Goal: Task Accomplishment & Management: Complete application form

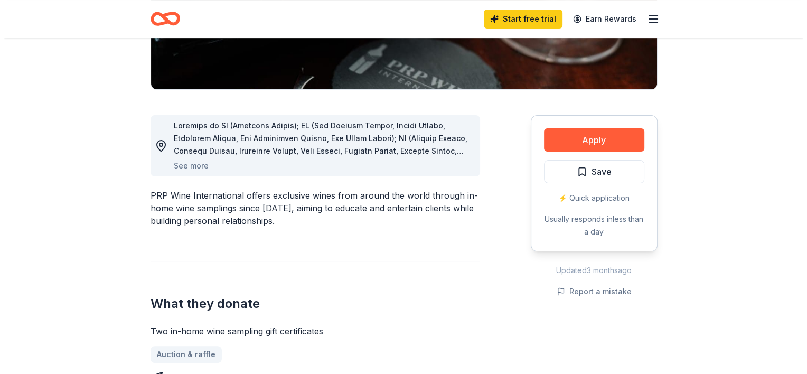
scroll to position [232, 0]
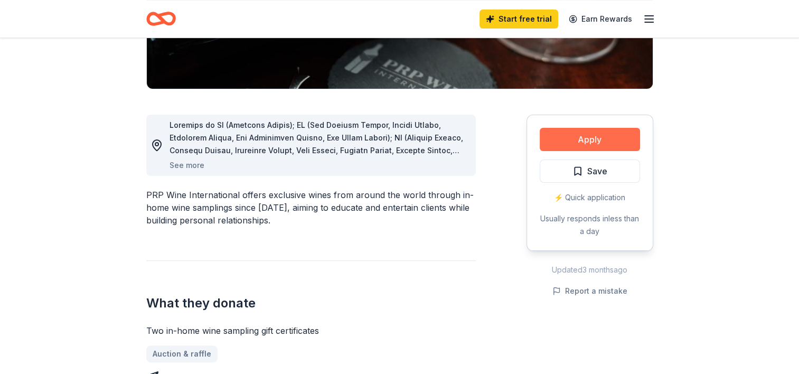
click at [587, 131] on button "Apply" at bounding box center [590, 139] width 100 height 23
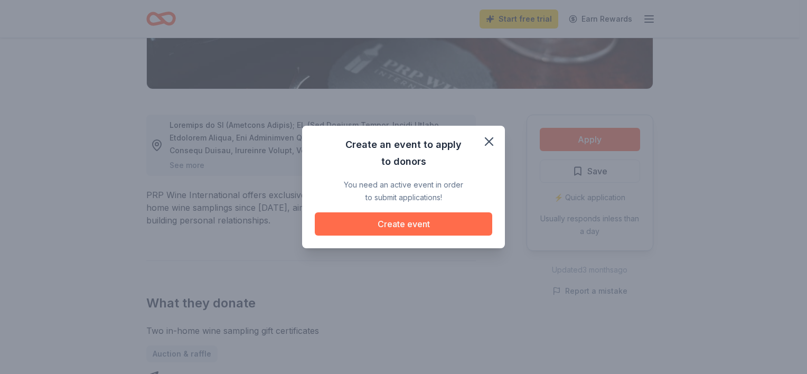
click at [408, 232] on button "Create event" at bounding box center [403, 223] width 177 height 23
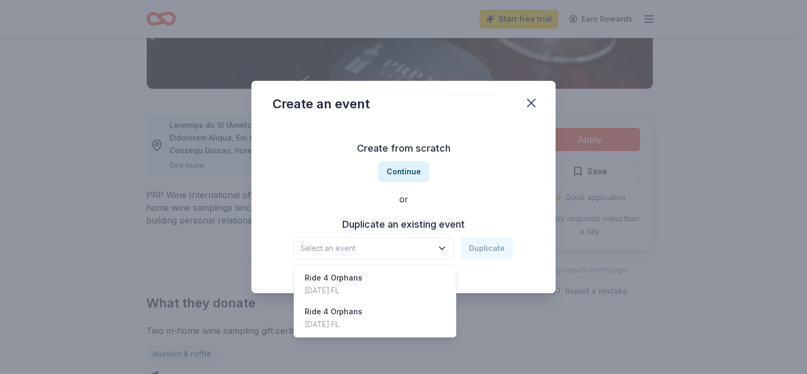
click at [440, 248] on icon "button" at bounding box center [442, 248] width 11 height 11
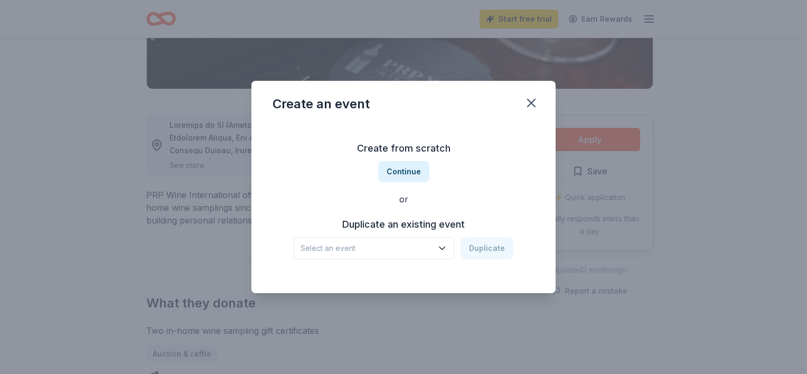
click at [403, 247] on span "Select an event" at bounding box center [366, 248] width 132 height 13
click at [412, 174] on button "Continue" at bounding box center [403, 171] width 51 height 21
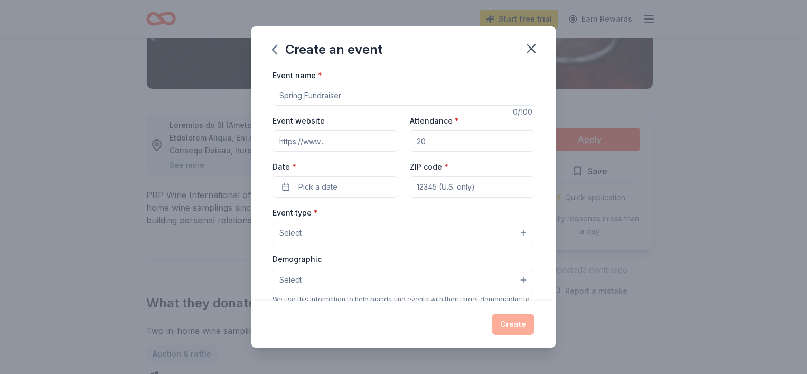
click at [326, 98] on input "Event name *" at bounding box center [403, 94] width 262 height 21
type input "Ride 4 Orphans"
click at [319, 139] on input "Event website" at bounding box center [334, 140] width 125 height 21
type input "[DOMAIN_NAME]"
click at [435, 143] on input "Attendance *" at bounding box center [472, 140] width 125 height 21
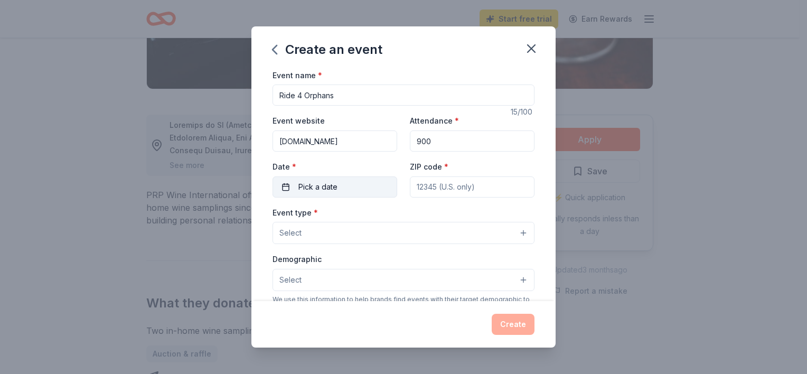
click at [305, 188] on span "Pick a date" at bounding box center [317, 187] width 39 height 13
click at [416, 141] on input "900" at bounding box center [472, 140] width 125 height 21
click at [307, 187] on span "Pick a date" at bounding box center [317, 187] width 39 height 13
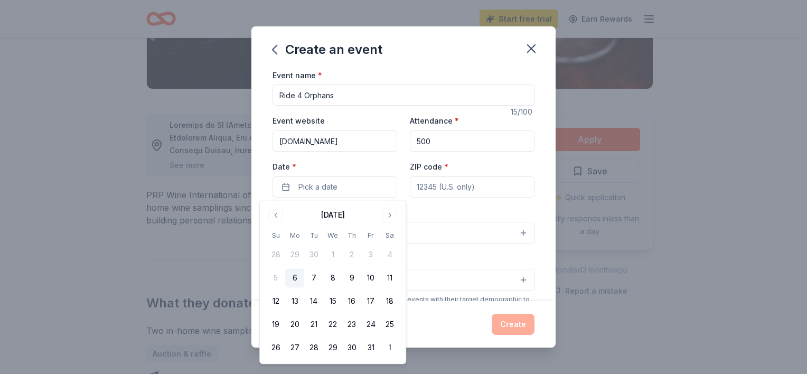
click at [416, 141] on input "500" at bounding box center [472, 140] width 125 height 21
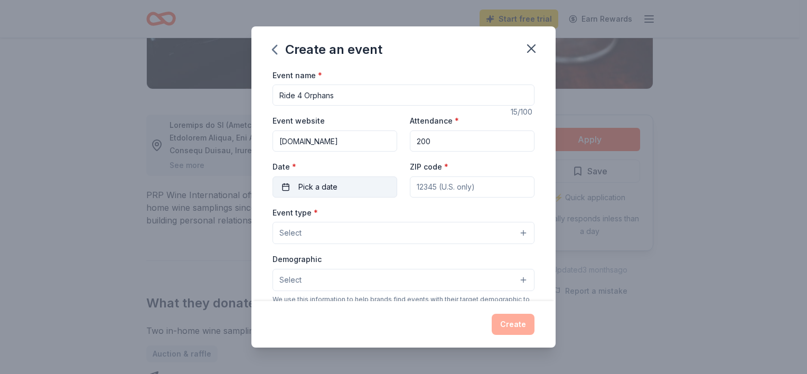
type input "200"
click at [336, 188] on button "Pick a date" at bounding box center [334, 186] width 125 height 21
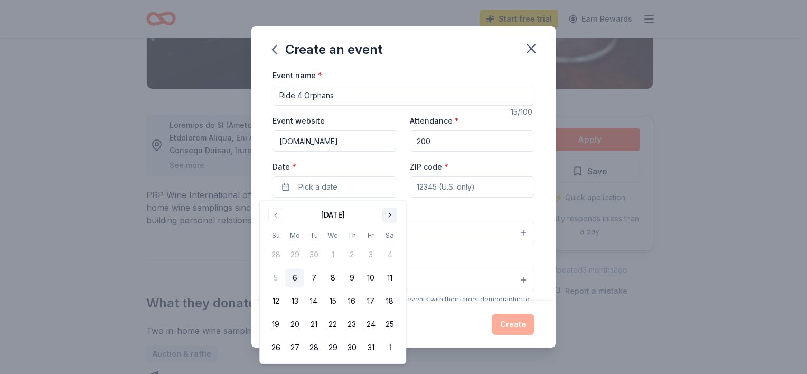
click at [389, 216] on button "Go to next month" at bounding box center [389, 214] width 15 height 15
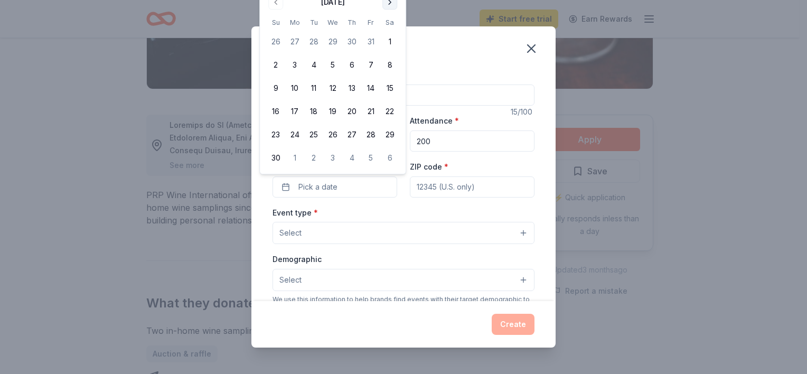
click at [388, 6] on button "Go to next month" at bounding box center [389, 2] width 15 height 15
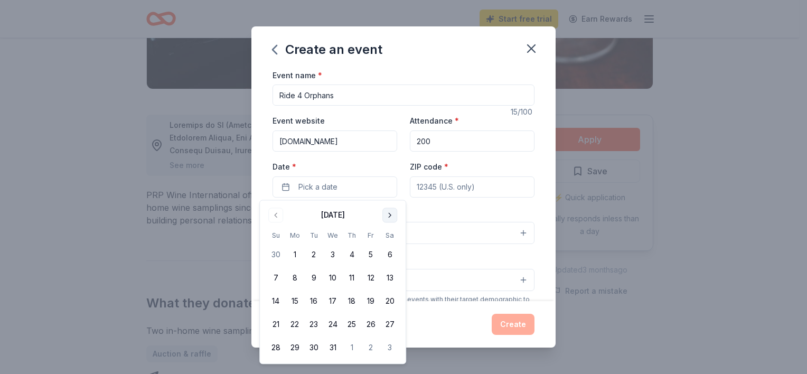
click at [391, 221] on button "Go to next month" at bounding box center [389, 214] width 15 height 15
click at [389, 329] on button "25" at bounding box center [389, 324] width 19 height 19
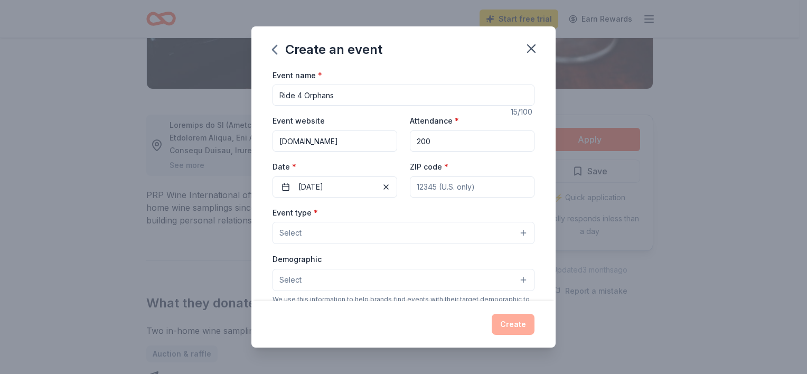
click at [441, 192] on input "ZIP code *" at bounding box center [472, 186] width 125 height 21
type input "33431"
click at [315, 229] on button "Select" at bounding box center [403, 233] width 262 height 22
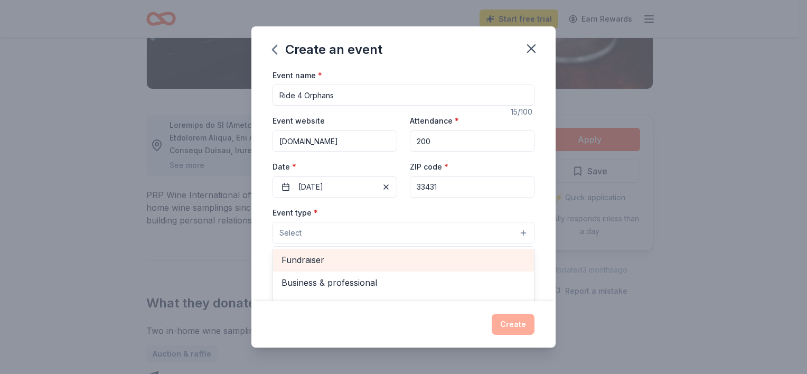
click at [315, 262] on span "Fundraiser" at bounding box center [403, 260] width 244 height 14
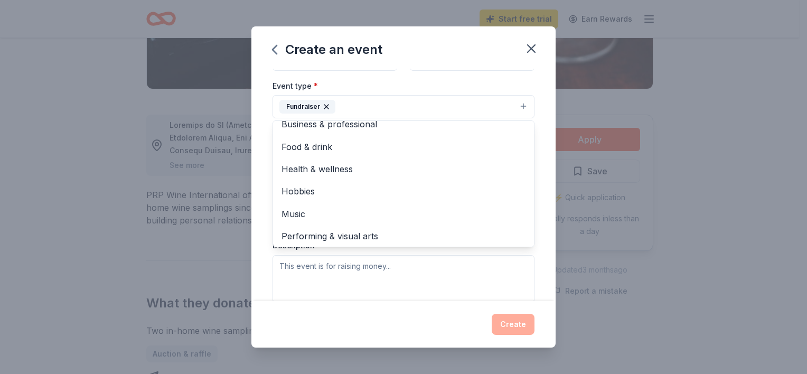
scroll to position [13, 0]
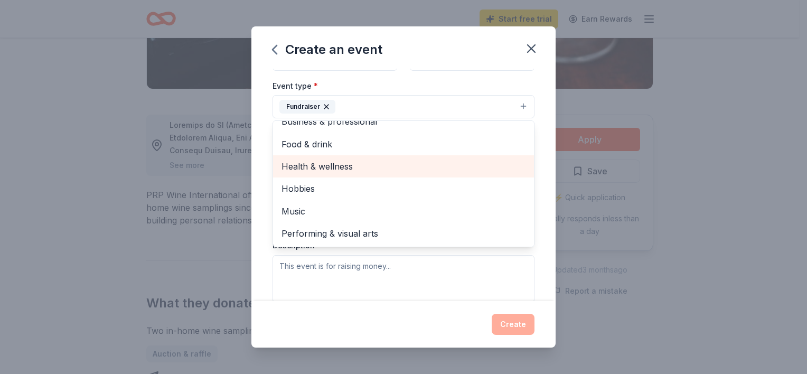
click at [348, 164] on span "Health & wellness" at bounding box center [403, 166] width 244 height 14
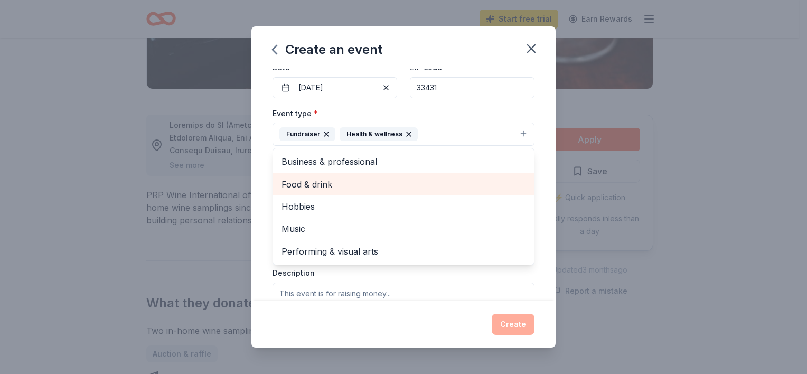
scroll to position [100, 0]
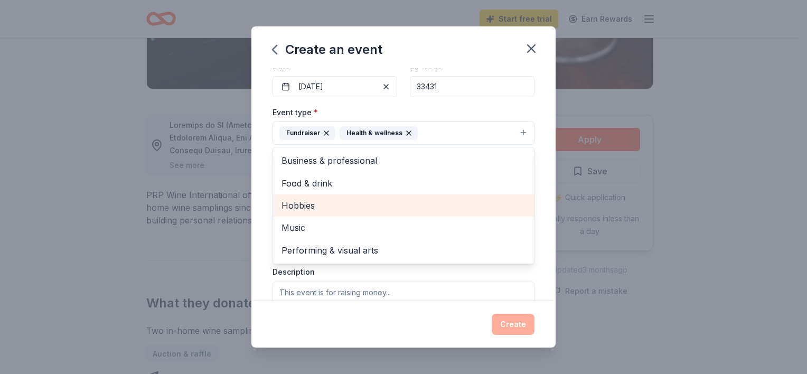
click at [325, 203] on span "Hobbies" at bounding box center [403, 206] width 244 height 14
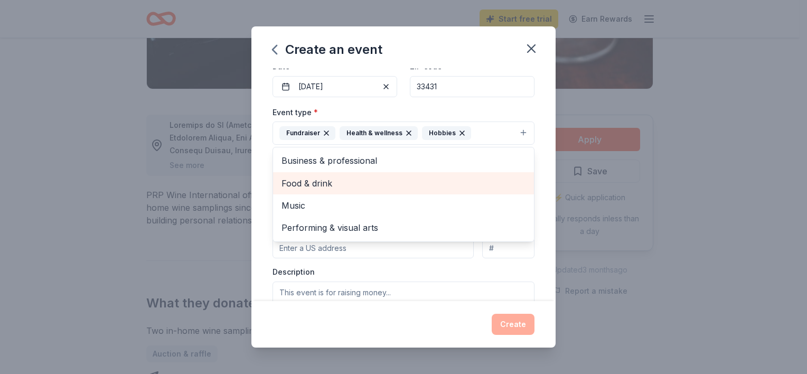
click at [327, 179] on span "Food & drink" at bounding box center [403, 183] width 244 height 14
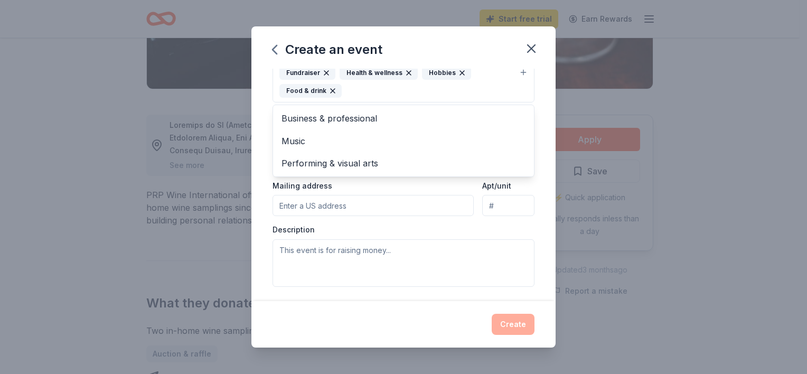
scroll to position [164, 0]
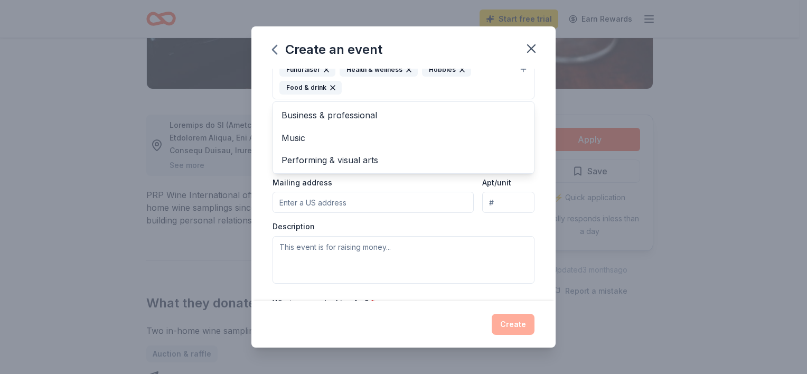
click at [374, 201] on div "Event type * Fundraiser Health & wellness Hobbies Food & drink Business & profe…" at bounding box center [403, 162] width 262 height 241
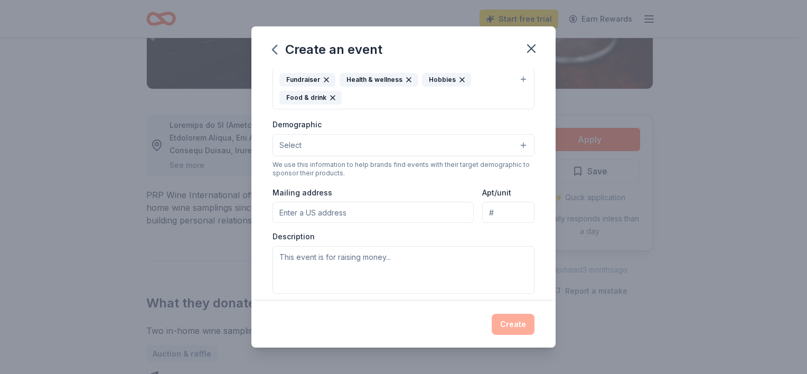
click at [348, 203] on input "Mailing address" at bounding box center [372, 212] width 201 height 21
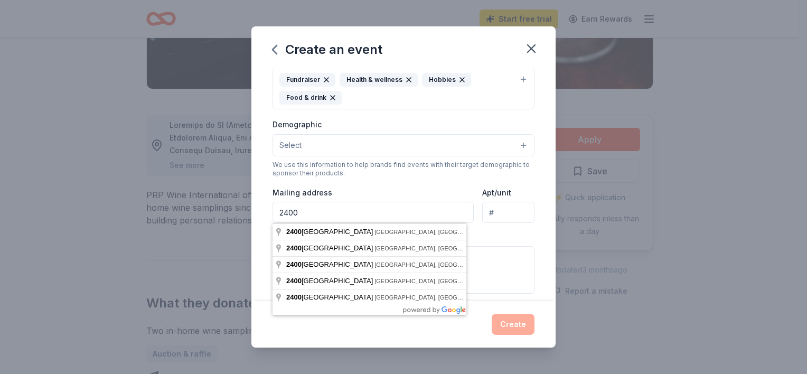
type input "[STREET_ADDRESS]"
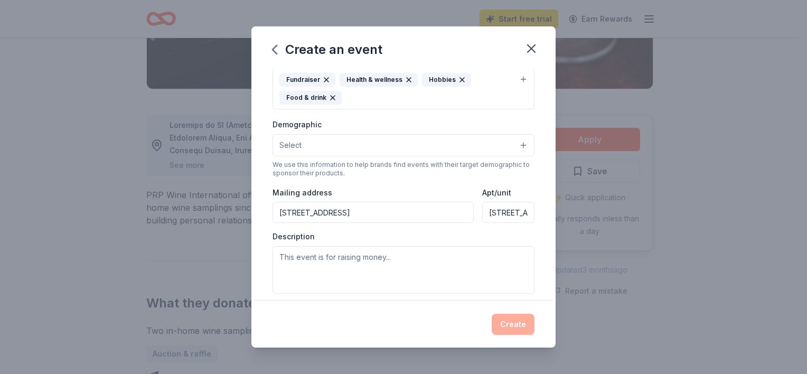
click at [513, 215] on input "[STREET_ADDRESS]" at bounding box center [508, 212] width 52 height 21
type input "2"
click at [443, 235] on div "Description" at bounding box center [403, 262] width 262 height 62
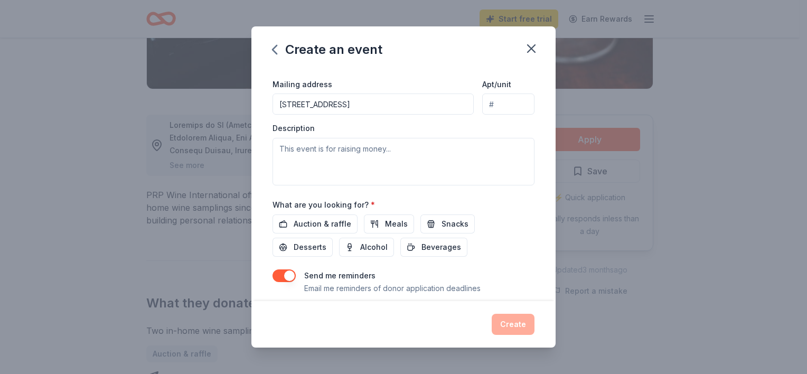
scroll to position [290, 0]
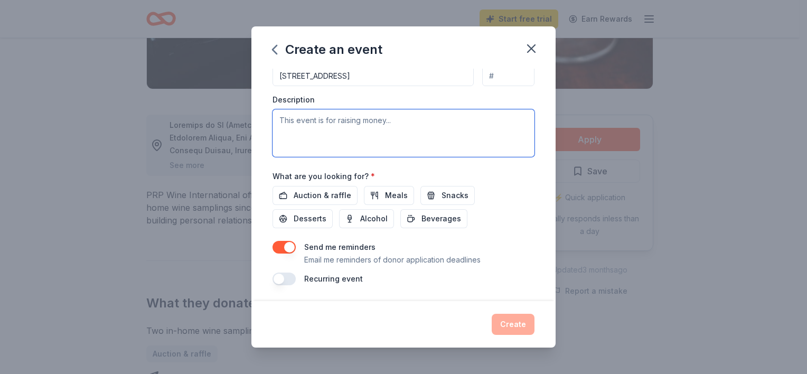
click at [336, 120] on textarea at bounding box center [403, 133] width 262 height 48
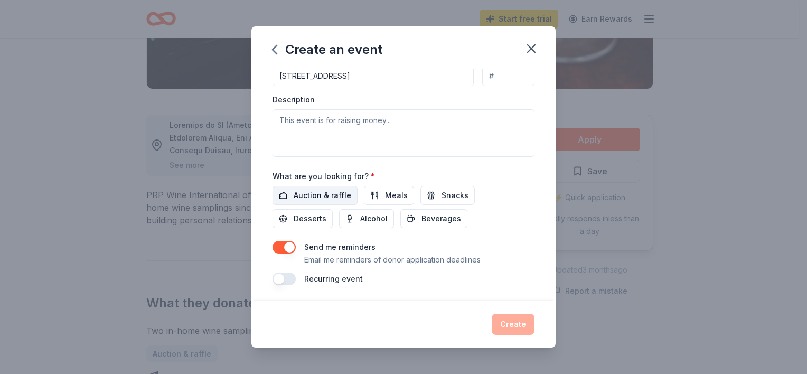
click at [319, 193] on span "Auction & raffle" at bounding box center [323, 195] width 58 height 13
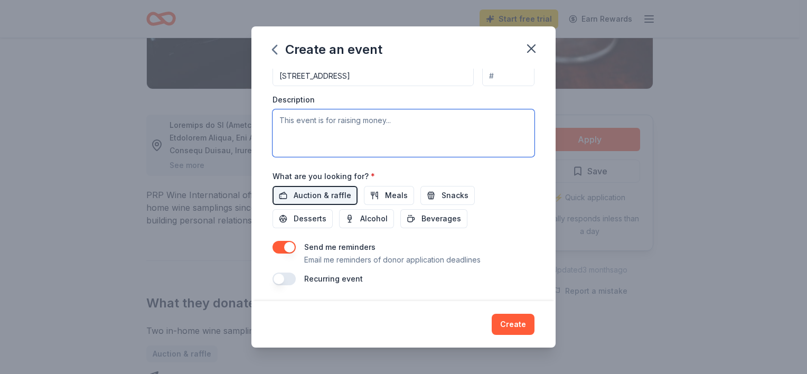
click at [331, 130] on textarea at bounding box center [403, 133] width 262 height 48
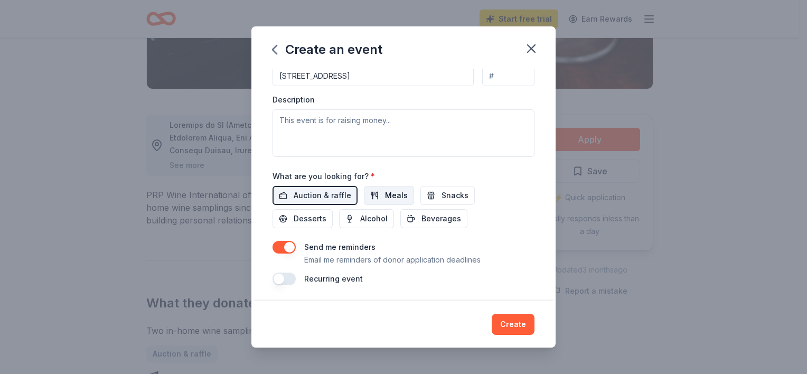
click at [394, 194] on span "Meals" at bounding box center [396, 195] width 23 height 13
click at [311, 214] on span "Desserts" at bounding box center [310, 218] width 33 height 13
click at [436, 193] on button "Snacks" at bounding box center [447, 195] width 54 height 19
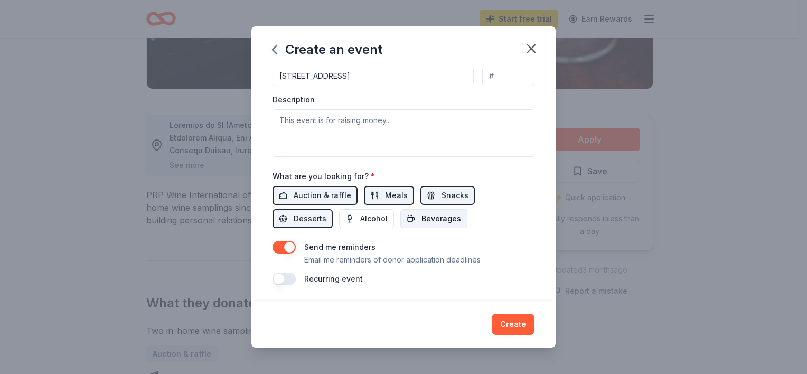
click at [427, 215] on span "Beverages" at bounding box center [441, 218] width 40 height 13
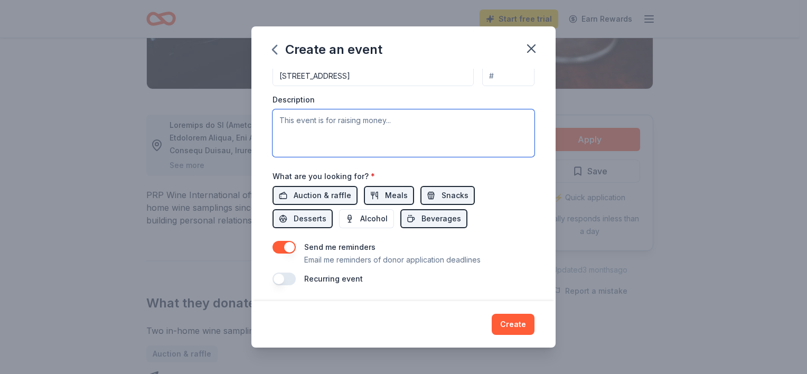
click at [319, 122] on textarea at bounding box center [403, 133] width 262 height 48
click at [380, 120] on textarea "Ride 4 Orphans helps [PERSON_NAME] and children in need" at bounding box center [403, 133] width 262 height 48
click at [515, 118] on textarea "Ride 4 Orphans helps [PERSON_NAME] children locally and children in need" at bounding box center [403, 133] width 262 height 48
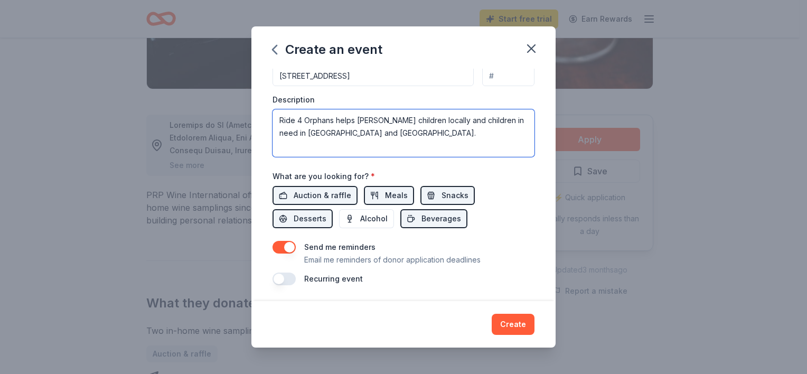
type textarea "Ride 4 Orphans helps [PERSON_NAME] children locally and children in need in [GE…"
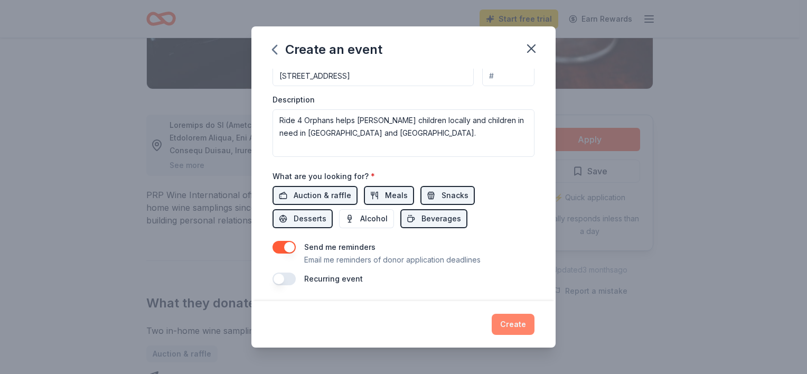
click at [516, 325] on button "Create" at bounding box center [513, 324] width 43 height 21
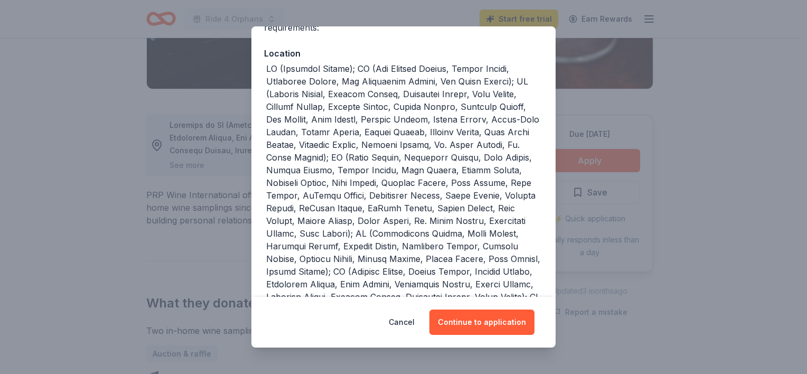
scroll to position [107, 0]
click at [500, 321] on button "Continue to application" at bounding box center [481, 321] width 105 height 25
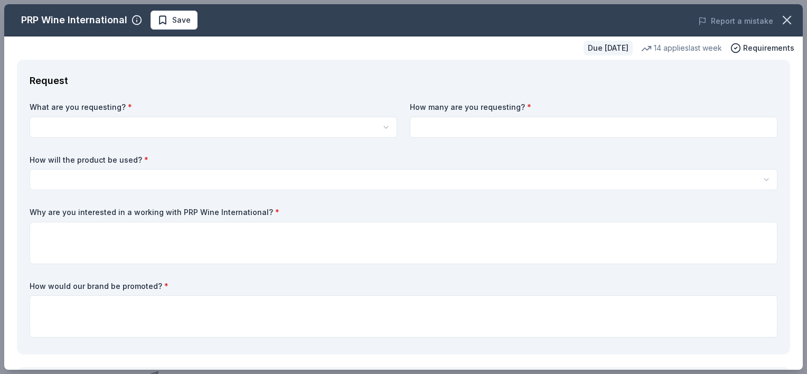
scroll to position [0, 0]
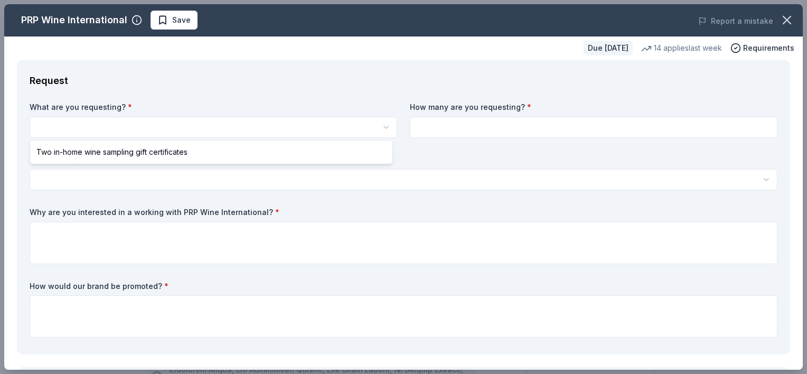
click at [126, 127] on html "Ride 4 Orphans Save Apply Due [DATE] Share PRP Wine International New • 2 revie…" at bounding box center [403, 187] width 807 height 374
select select "Two in-home wine sampling gift certificates"
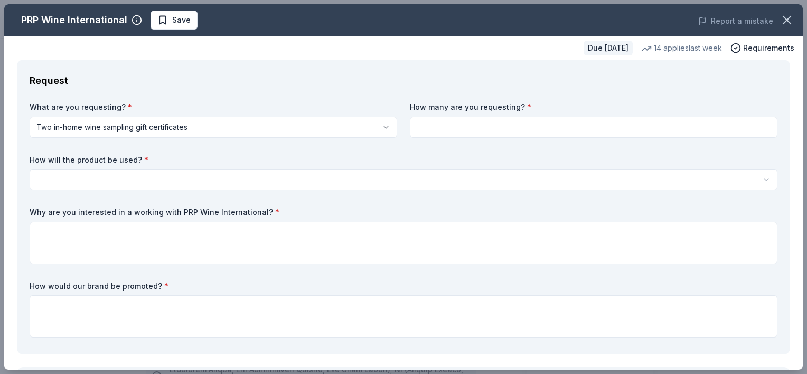
click at [436, 125] on input at bounding box center [593, 127] width 367 height 21
type input "2"
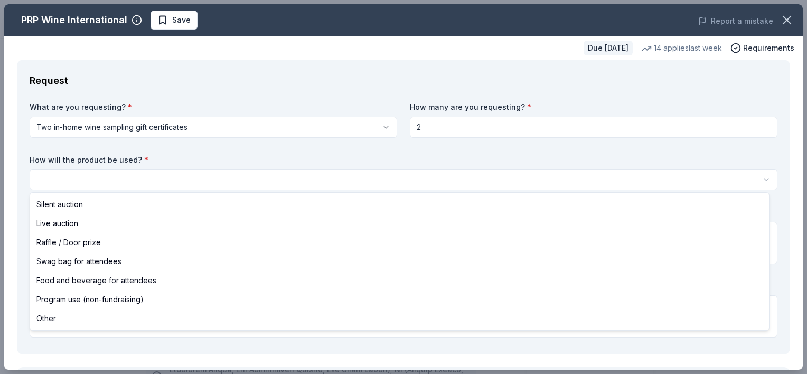
click at [100, 174] on html "Ride 4 Orphans Save Apply Due [DATE] Share PRP Wine International New • 2 revie…" at bounding box center [403, 187] width 807 height 374
select select "silentAuction"
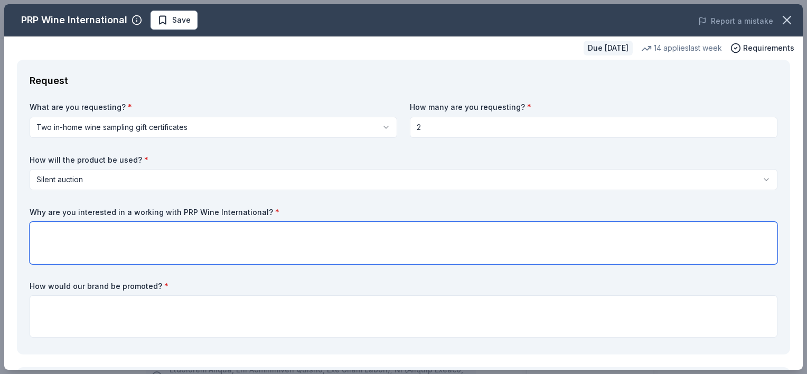
click at [122, 248] on textarea at bounding box center [404, 243] width 748 height 42
type textarea "We believe our audience would be a great fit."
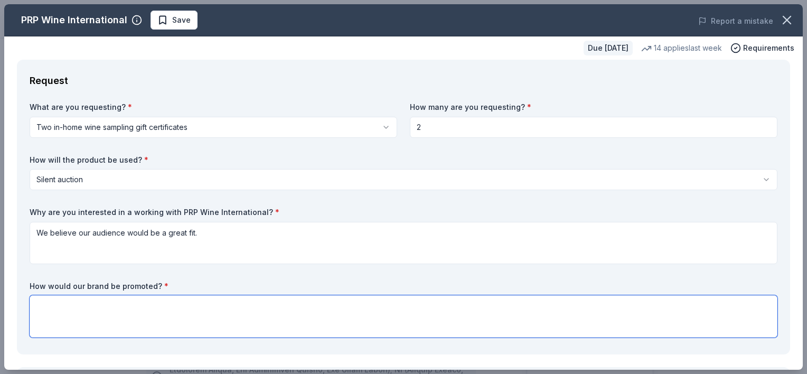
click at [104, 315] on textarea at bounding box center [404, 316] width 748 height 42
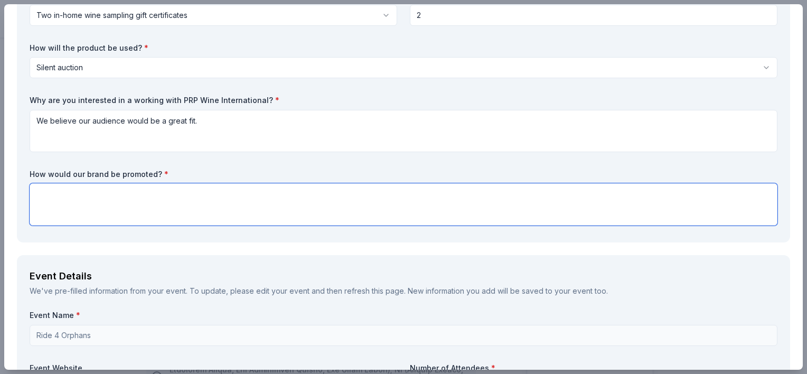
scroll to position [115, 0]
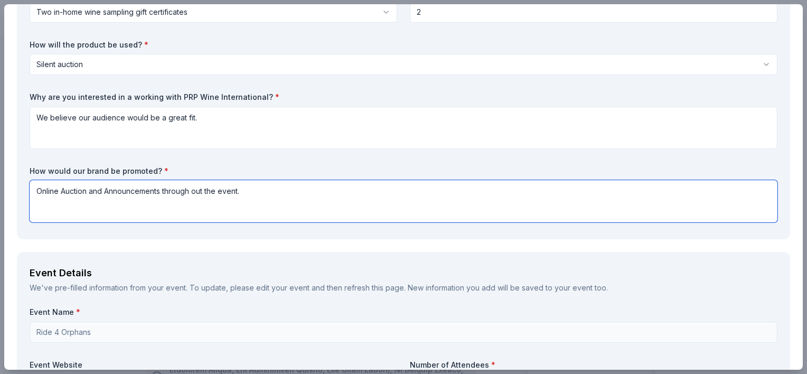
click at [87, 190] on textarea "Online Auction and Announcements through out the event." at bounding box center [404, 201] width 748 height 42
click at [143, 188] on textarea "Online Auction, website and Announcements through out the event." at bounding box center [404, 201] width 748 height 42
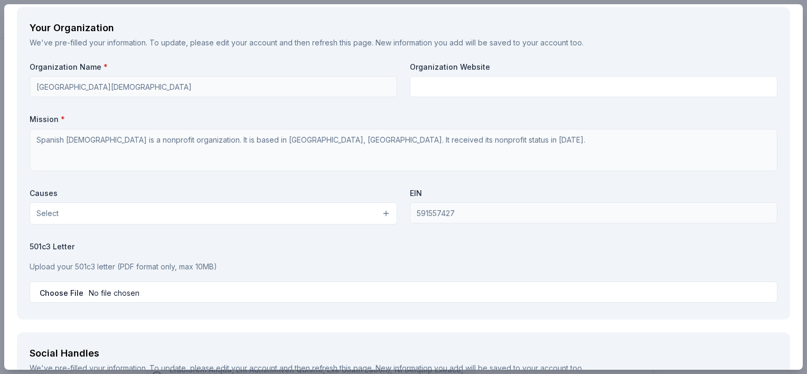
scroll to position [895, 0]
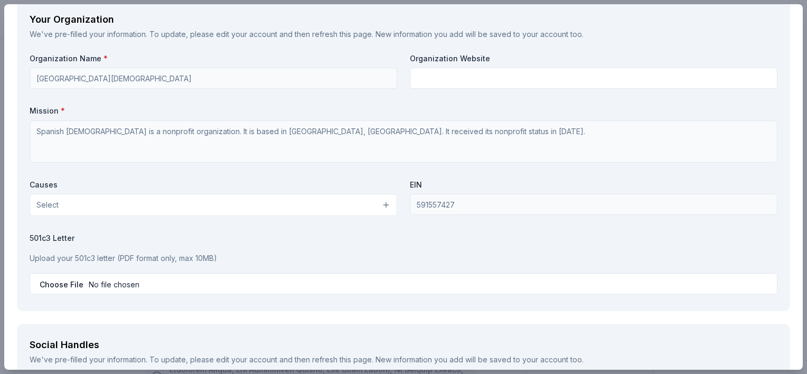
type textarea "Online Auction, website and announcements made throughout the event."
click at [150, 211] on button "Select" at bounding box center [213, 205] width 367 height 22
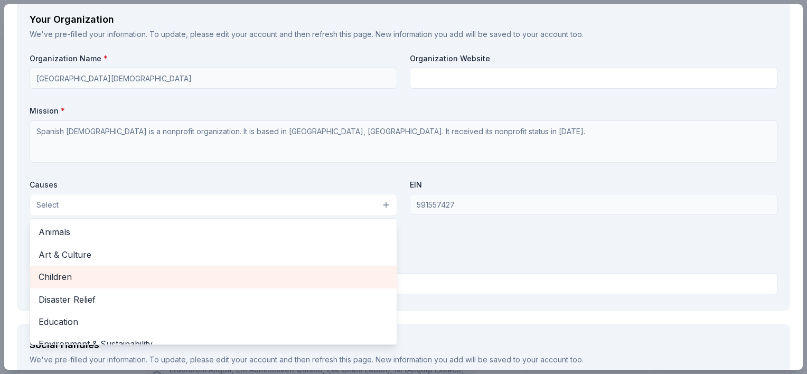
click at [82, 278] on span "Children" at bounding box center [213, 277] width 349 height 14
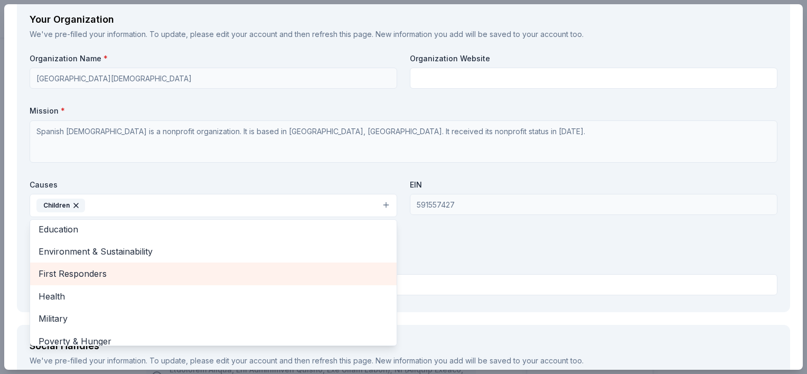
scroll to position [72, 0]
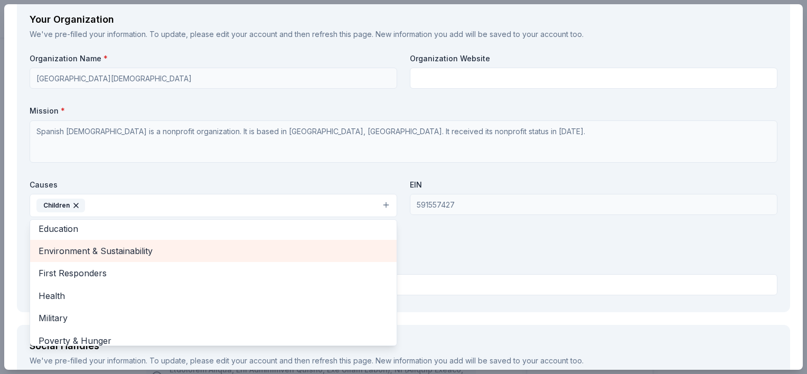
click at [110, 256] on span "Environment & Sustainability" at bounding box center [213, 251] width 349 height 14
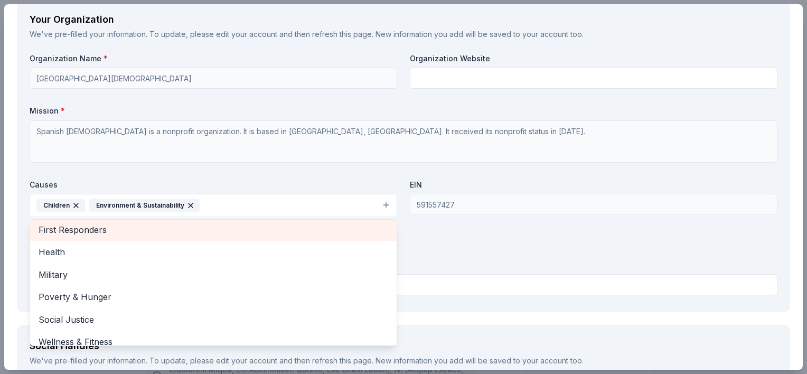
scroll to position [102, 0]
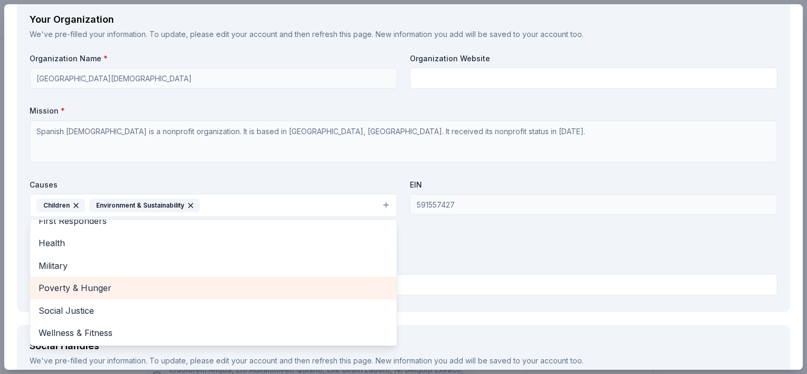
click at [102, 285] on span "Poverty & Hunger" at bounding box center [213, 288] width 349 height 14
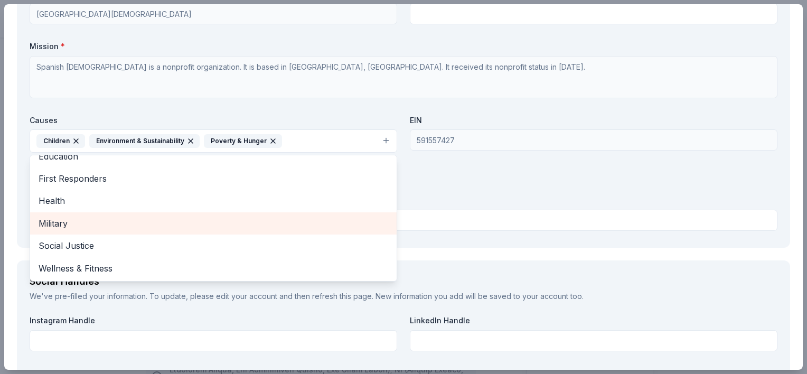
scroll to position [960, 0]
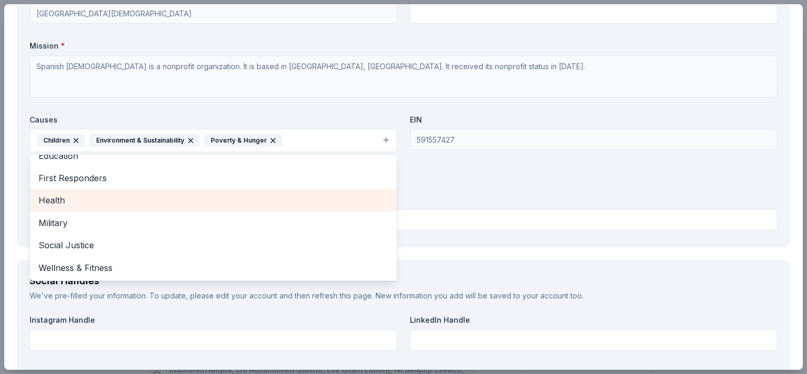
click at [50, 199] on span "Health" at bounding box center [213, 200] width 349 height 14
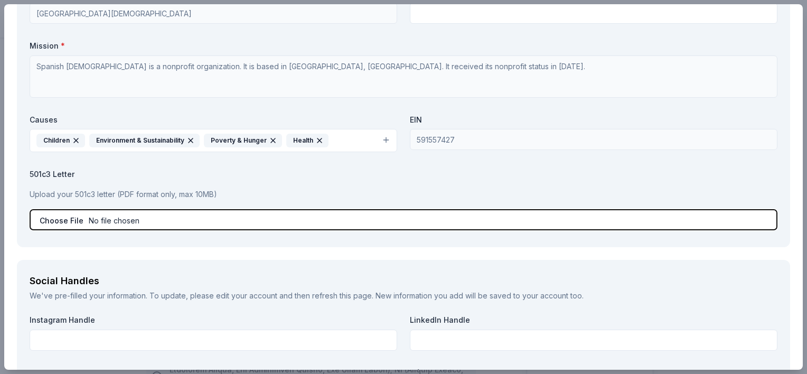
click at [123, 220] on input "file" at bounding box center [404, 219] width 748 height 21
type input "C:\fakepath\Ride 4 Orphans Donation Form 2026.pdf"
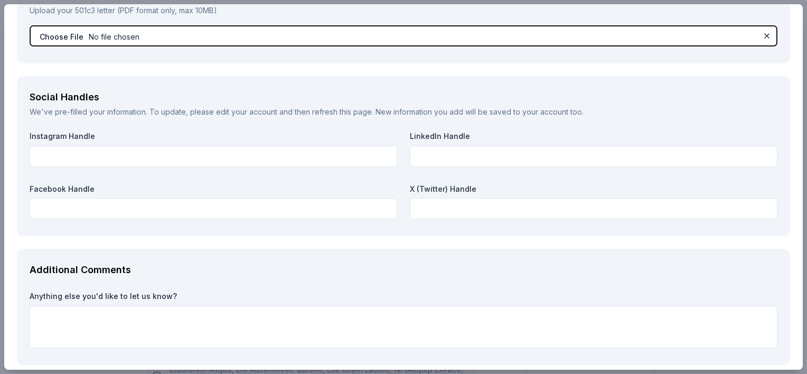
scroll to position [1144, 0]
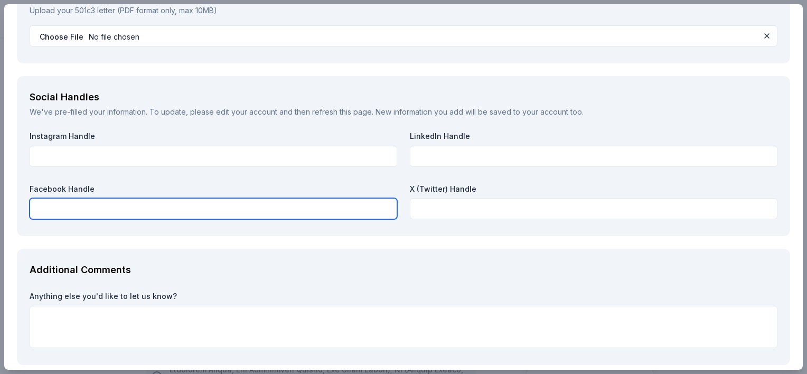
click at [79, 207] on input "text" at bounding box center [213, 208] width 367 height 21
paste input "[URL][DOMAIN_NAME]"
type input "[URL][DOMAIN_NAME]"
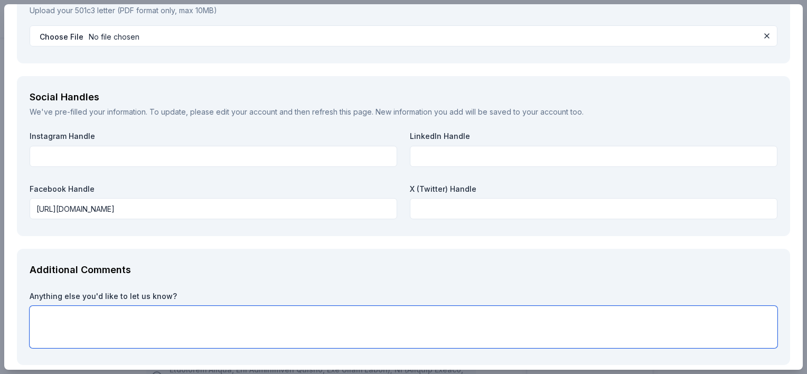
click at [160, 317] on textarea at bounding box center [404, 327] width 748 height 42
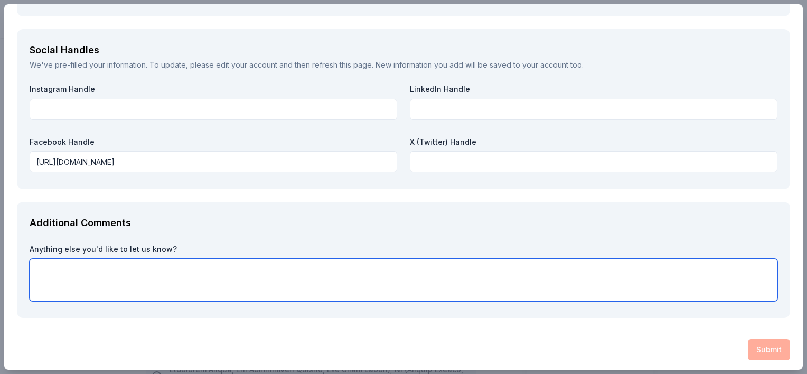
scroll to position [1193, 0]
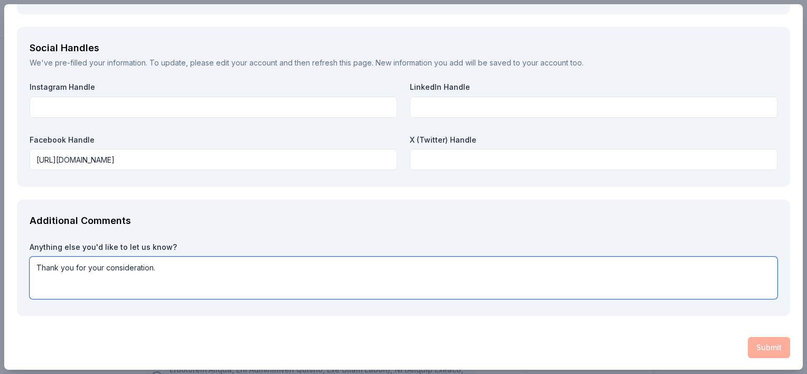
type textarea "Thank you for your consideration."
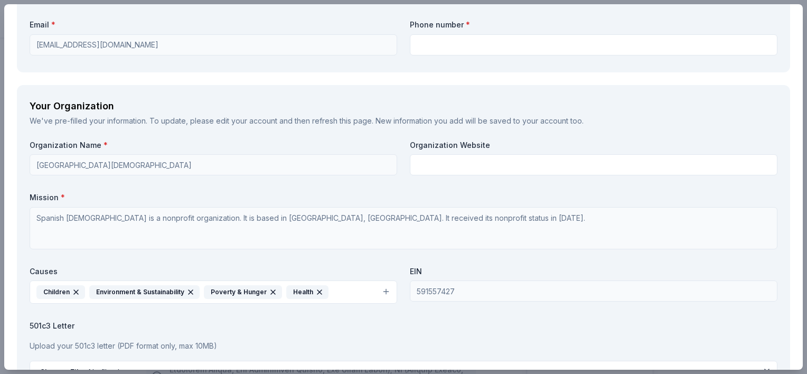
scroll to position [807, 0]
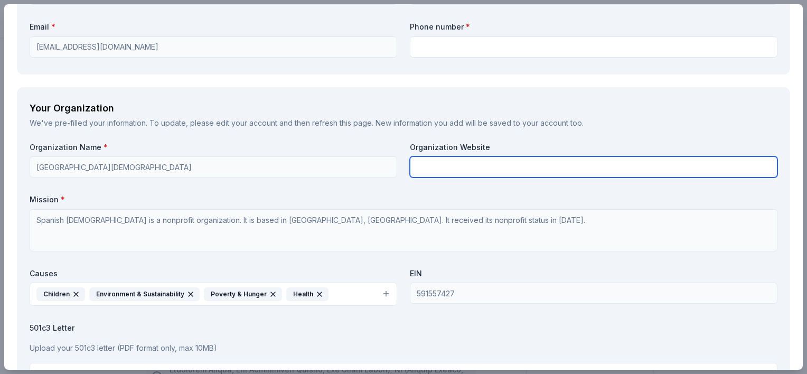
click at [434, 166] on input "text" at bounding box center [593, 166] width 367 height 21
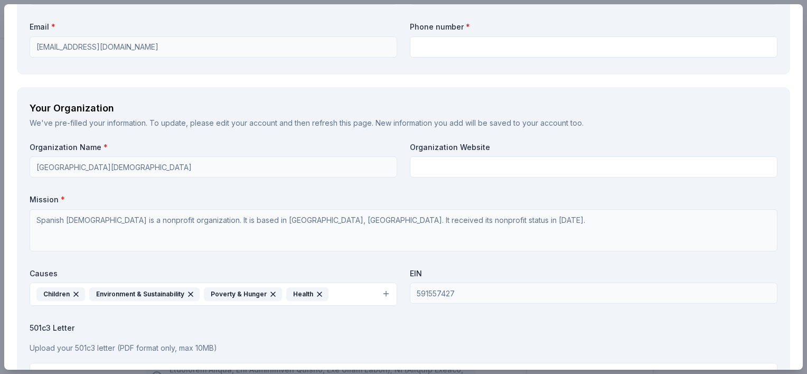
click at [516, 139] on div "Your Organization We've pre-filled your information. To update, please edit you…" at bounding box center [403, 244] width 773 height 314
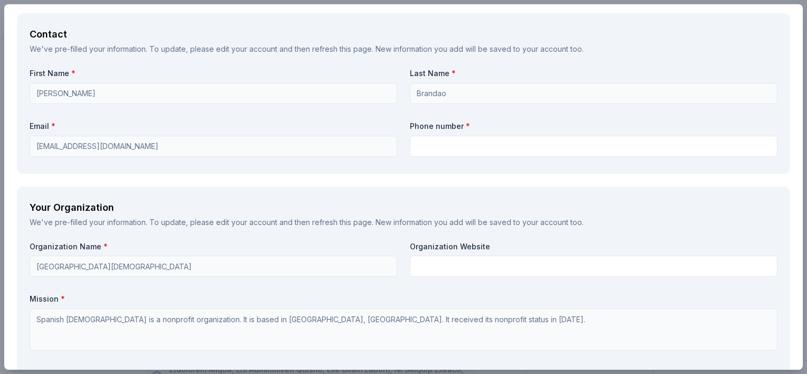
scroll to position [707, 0]
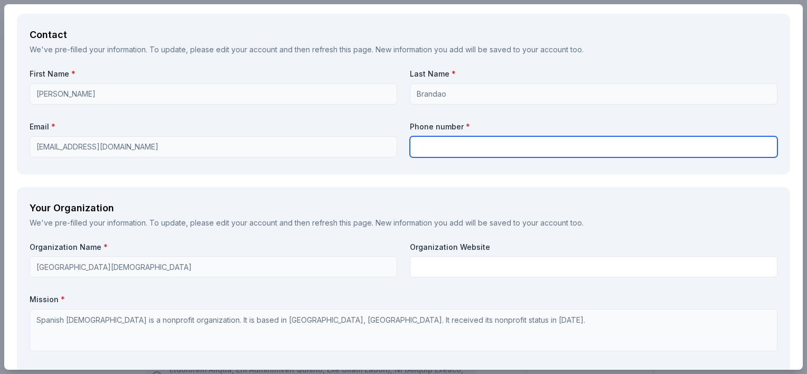
click at [446, 145] on input "text" at bounding box center [593, 146] width 367 height 21
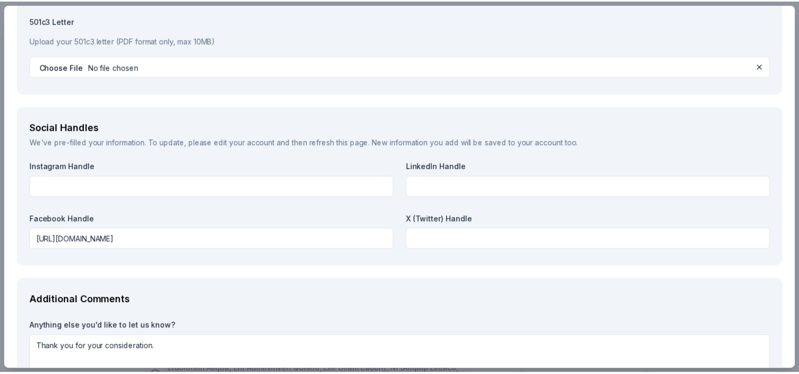
scroll to position [1193, 0]
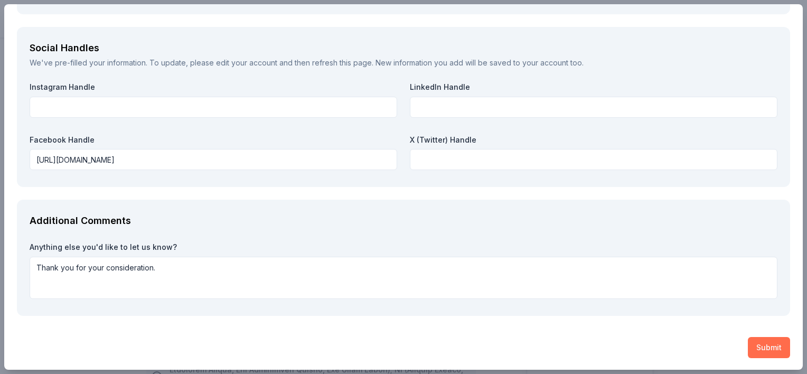
type input "[PHONE_NUMBER]"
click at [757, 346] on button "Submit" at bounding box center [769, 347] width 42 height 21
